Goal: Find specific page/section: Find specific page/section

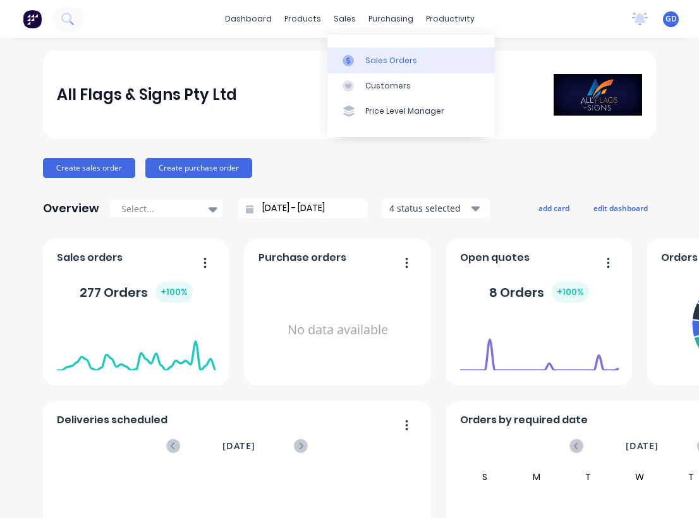
click at [371, 56] on div "Sales Orders" at bounding box center [391, 60] width 52 height 11
click at [369, 56] on div "Sales Orders" at bounding box center [391, 60] width 52 height 11
click at [375, 58] on div "Sales Orders" at bounding box center [391, 60] width 52 height 11
